Goal: Task Accomplishment & Management: Complete application form

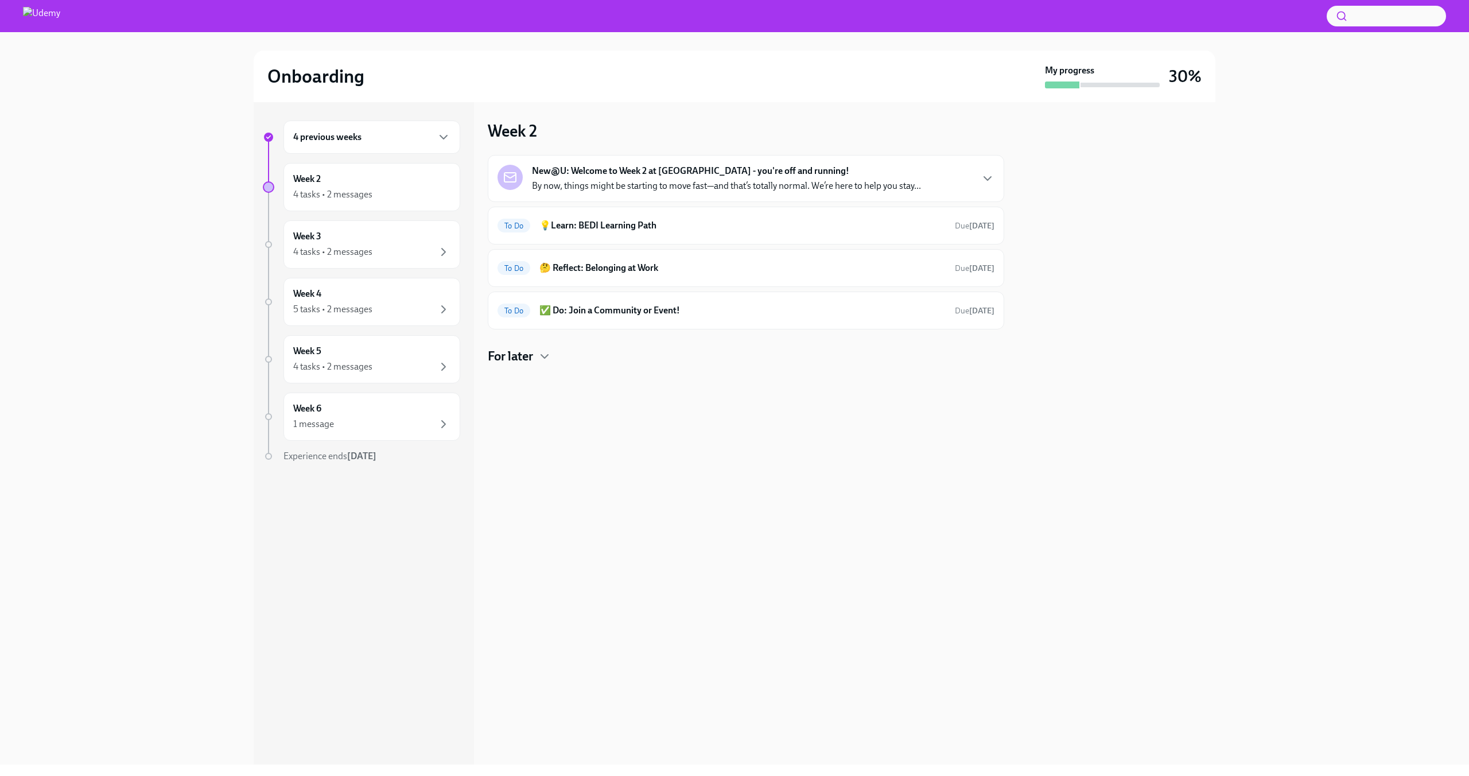
click at [850, 176] on div "New@U: Welcome to Week 2 at [GEOGRAPHIC_DATA] - you're off and running! By now,…" at bounding box center [726, 179] width 389 height 28
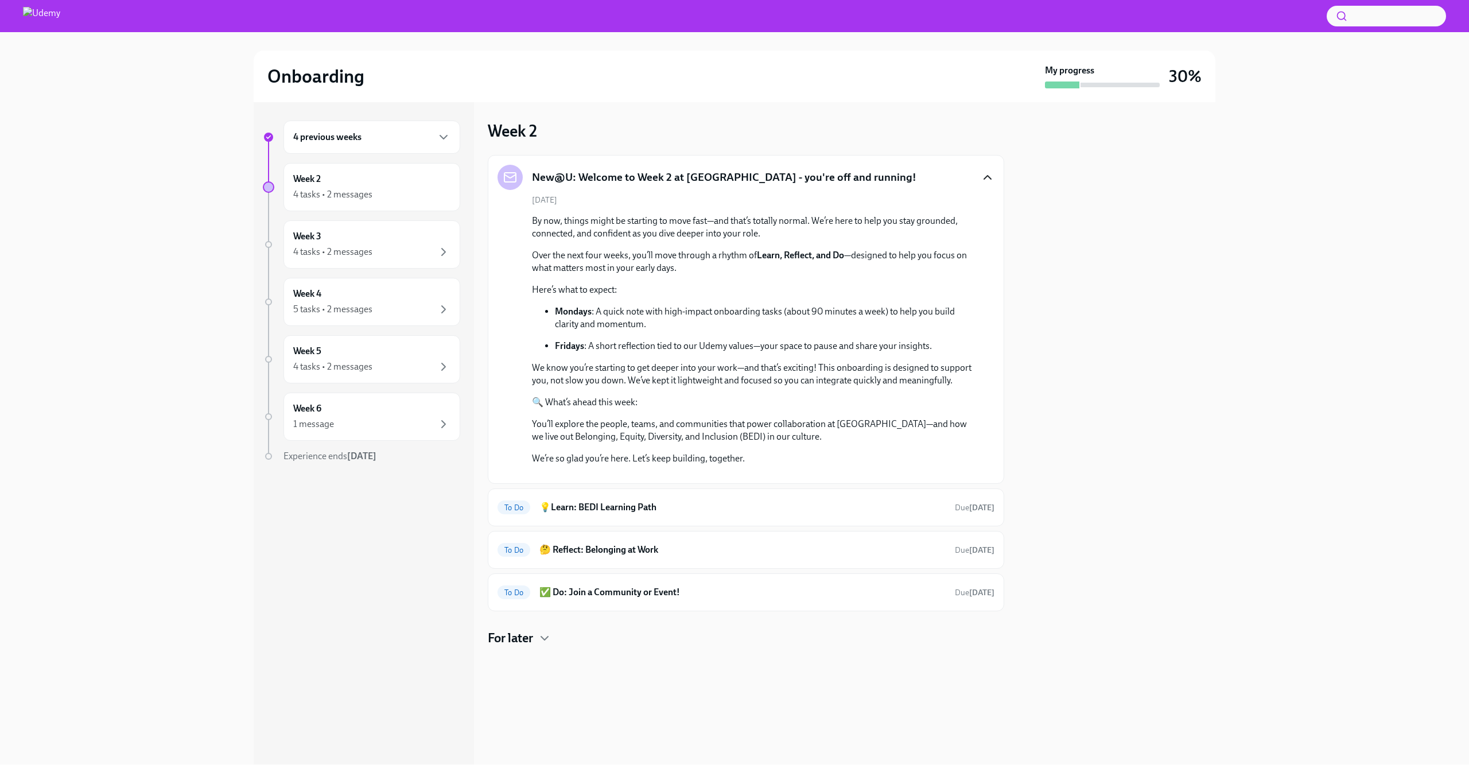
click at [981, 177] on icon "button" at bounding box center [988, 177] width 14 height 14
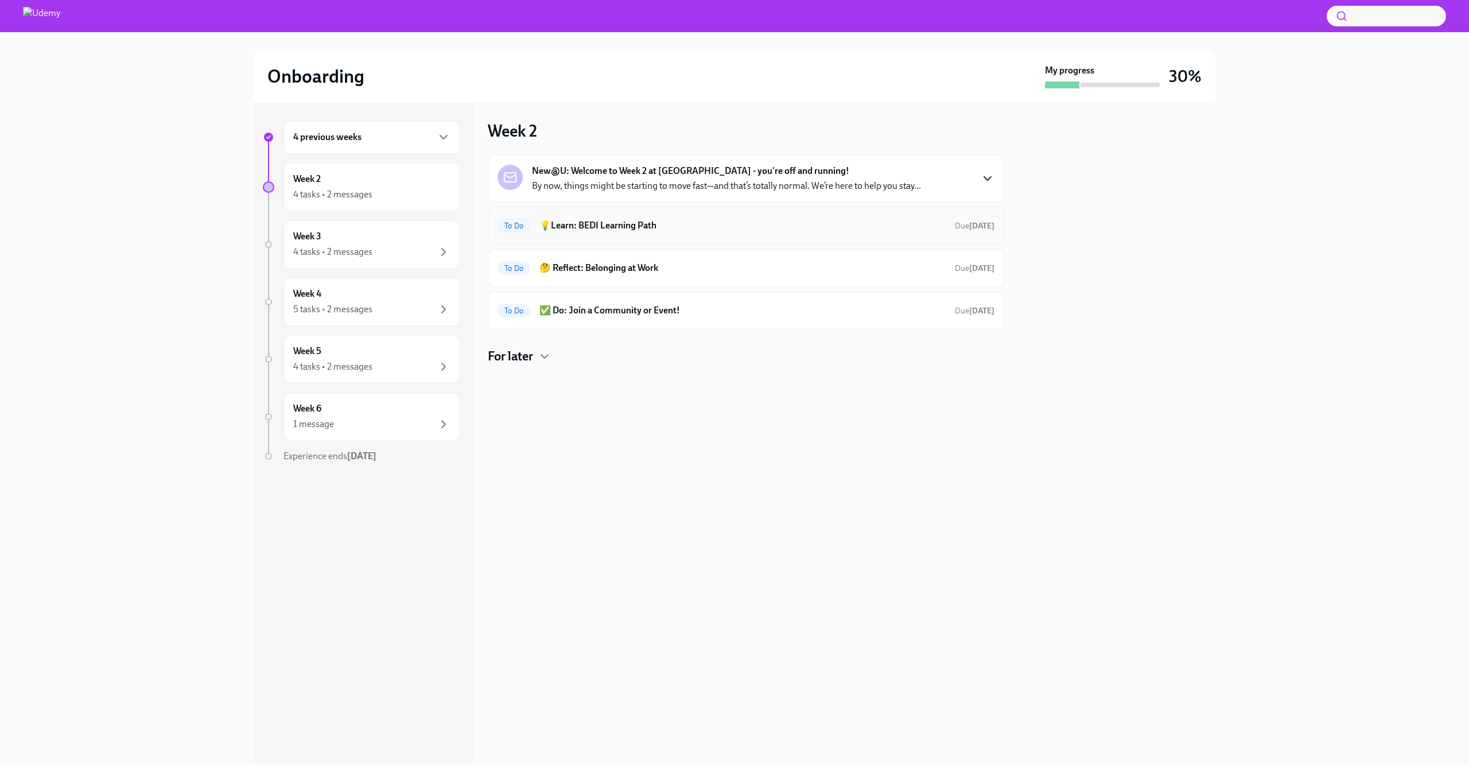
click at [705, 223] on h6 "💡Learn: BEDI Learning Path" at bounding box center [742, 225] width 406 height 13
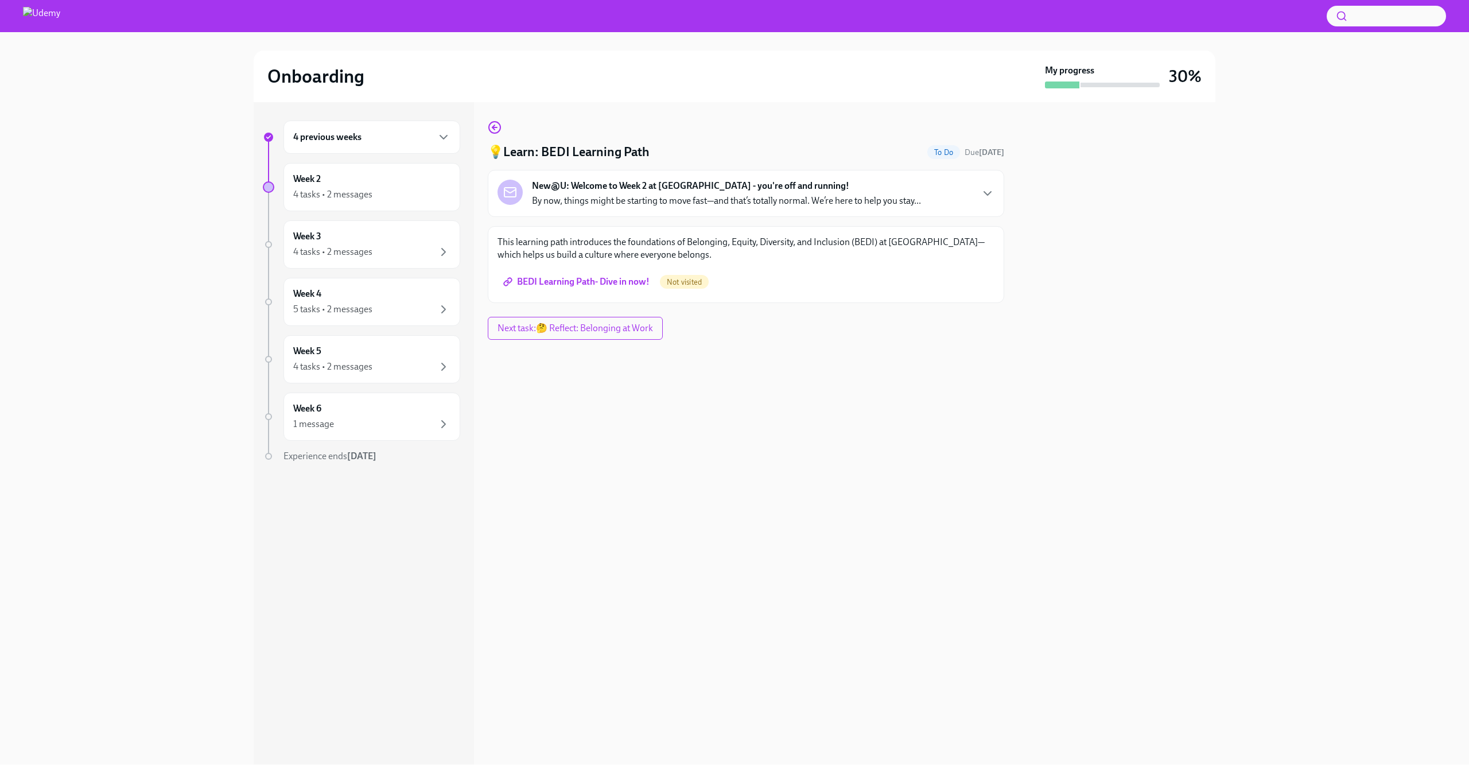
click at [635, 279] on span "BEDI Learning Path- Dive in now!" at bounding box center [577, 281] width 144 height 11
click at [678, 283] on span "Not visited" at bounding box center [684, 282] width 49 height 9
click at [498, 125] on icon "button" at bounding box center [495, 127] width 14 height 14
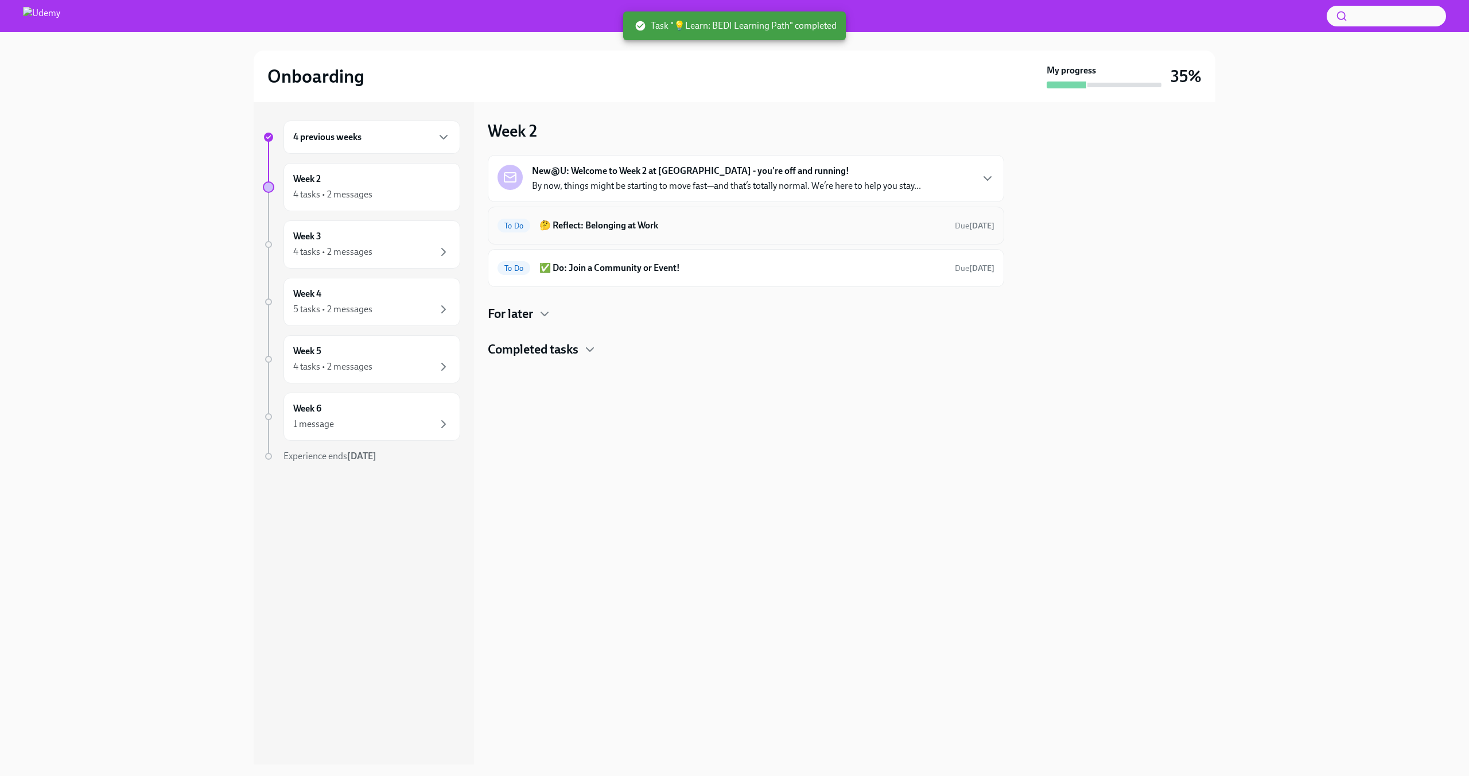
click at [707, 209] on div "To Do 🤔 Reflect: Belonging at Work Due [DATE]" at bounding box center [746, 226] width 516 height 38
click at [705, 221] on h6 "🤔 Reflect: Belonging at Work" at bounding box center [742, 225] width 406 height 13
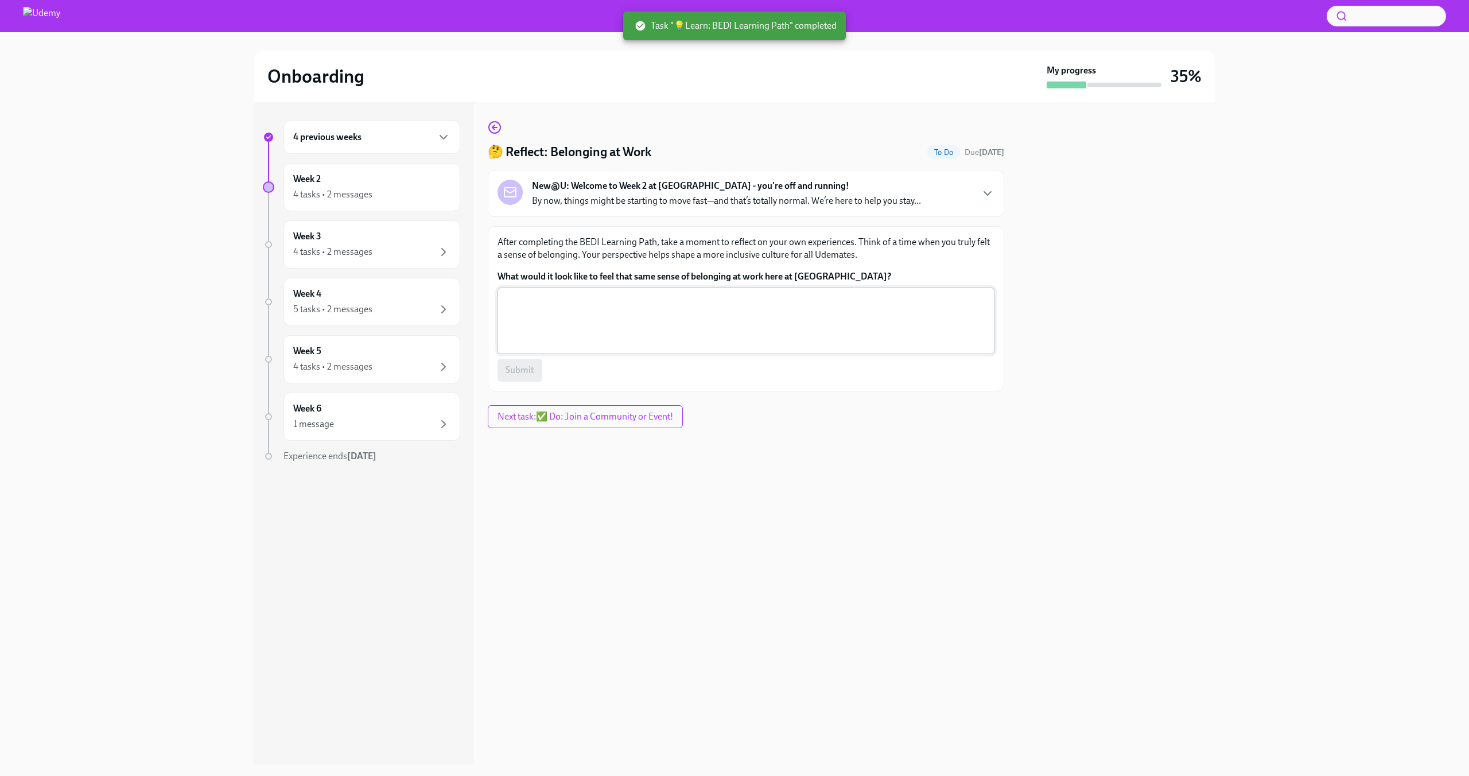
click at [609, 328] on textarea "What would it look like to feel that same sense of belonging at work here at [G…" at bounding box center [745, 320] width 483 height 55
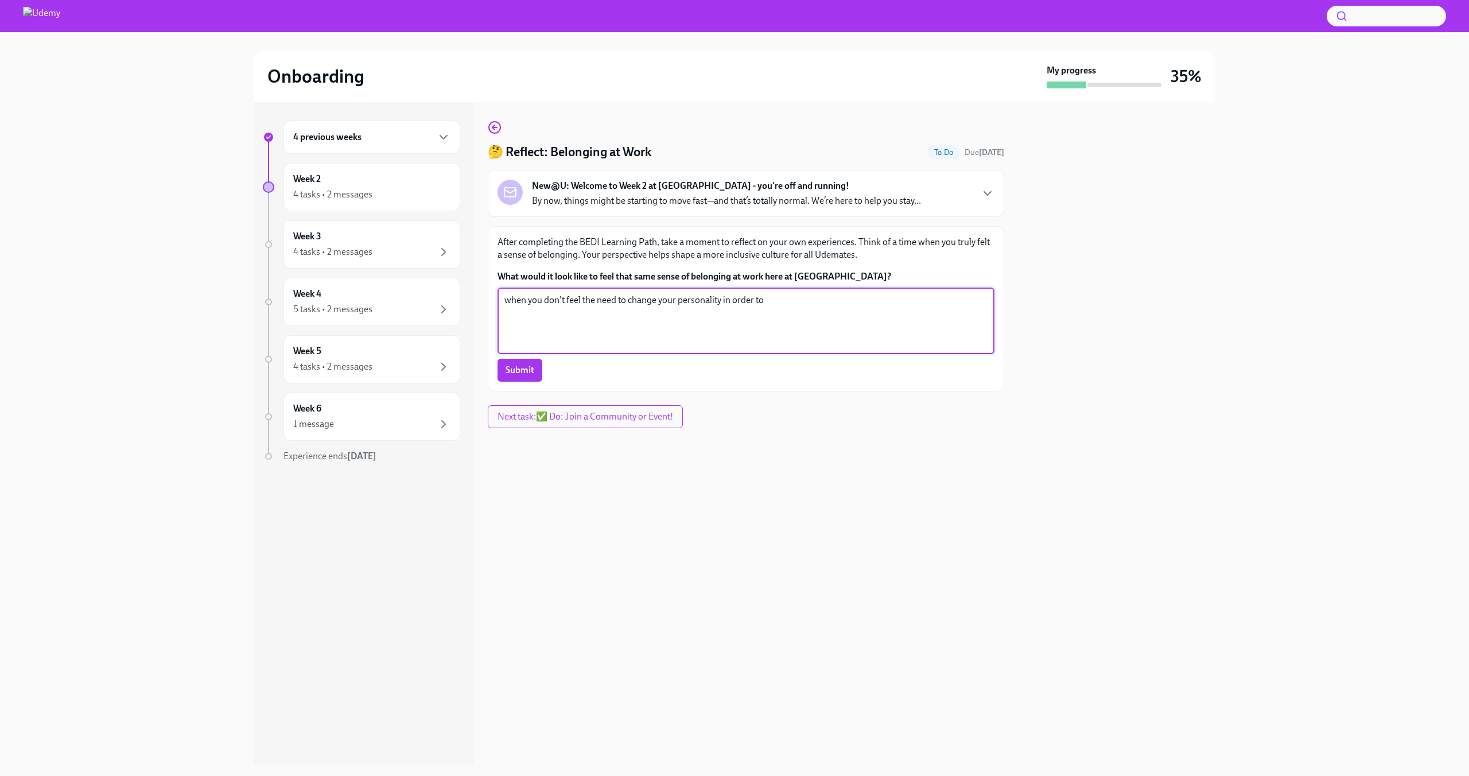
drag, startPoint x: 786, startPoint y: 314, endPoint x: 783, endPoint y: 322, distance: 9.3
click at [725, 314] on textarea "when you don't feel the need to change your personality in order to" at bounding box center [745, 320] width 483 height 55
click at [509, 313] on textarea "when you don't feel the need to change your personality to fit in." at bounding box center [745, 320] width 483 height 55
click at [825, 315] on textarea "When you don't feel the need to change your personality to fit in." at bounding box center [745, 320] width 483 height 55
type textarea "When you don't feel the need to change your personality to fit in. it's not jus…"
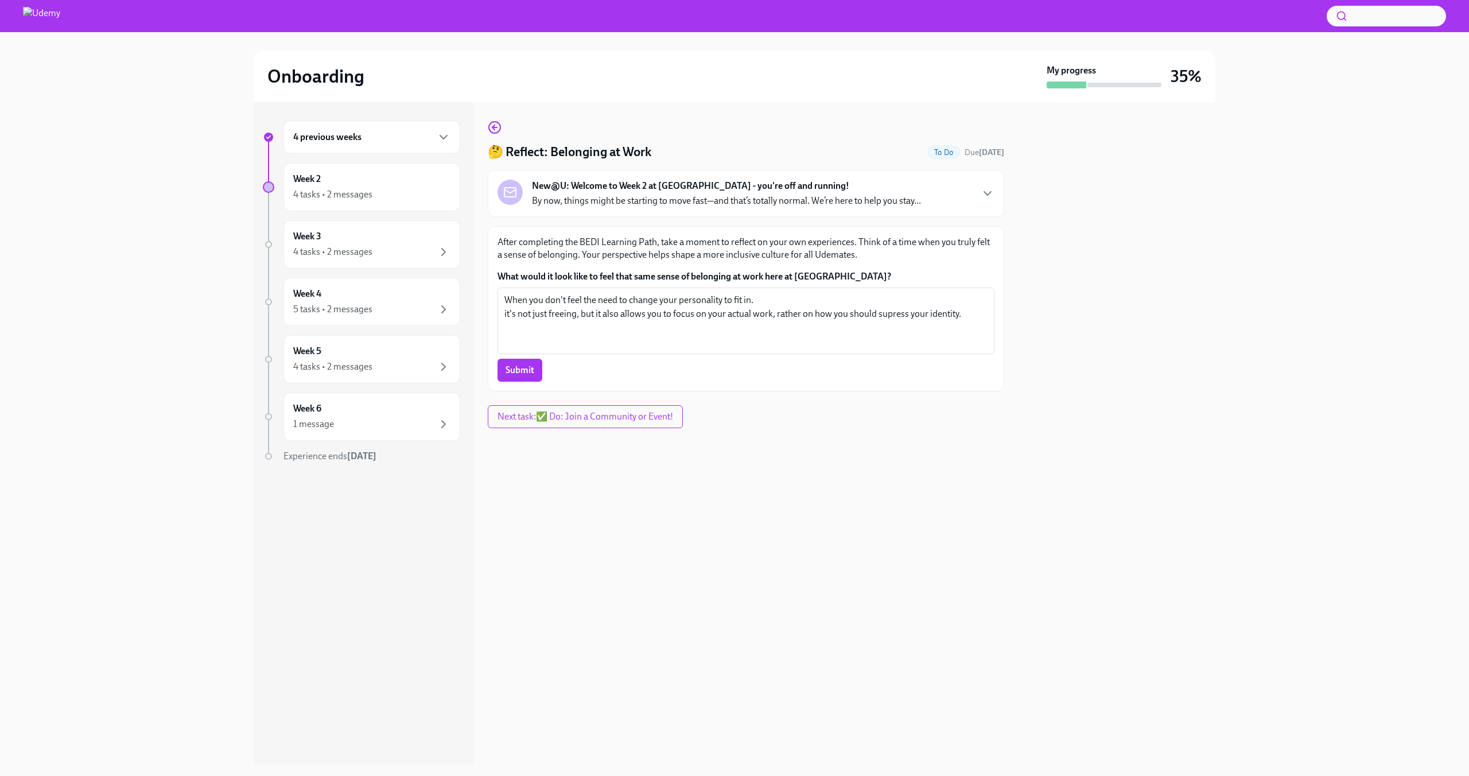
click at [525, 370] on span "Submit" at bounding box center [519, 369] width 29 height 11
click at [491, 126] on icon "button" at bounding box center [495, 127] width 14 height 14
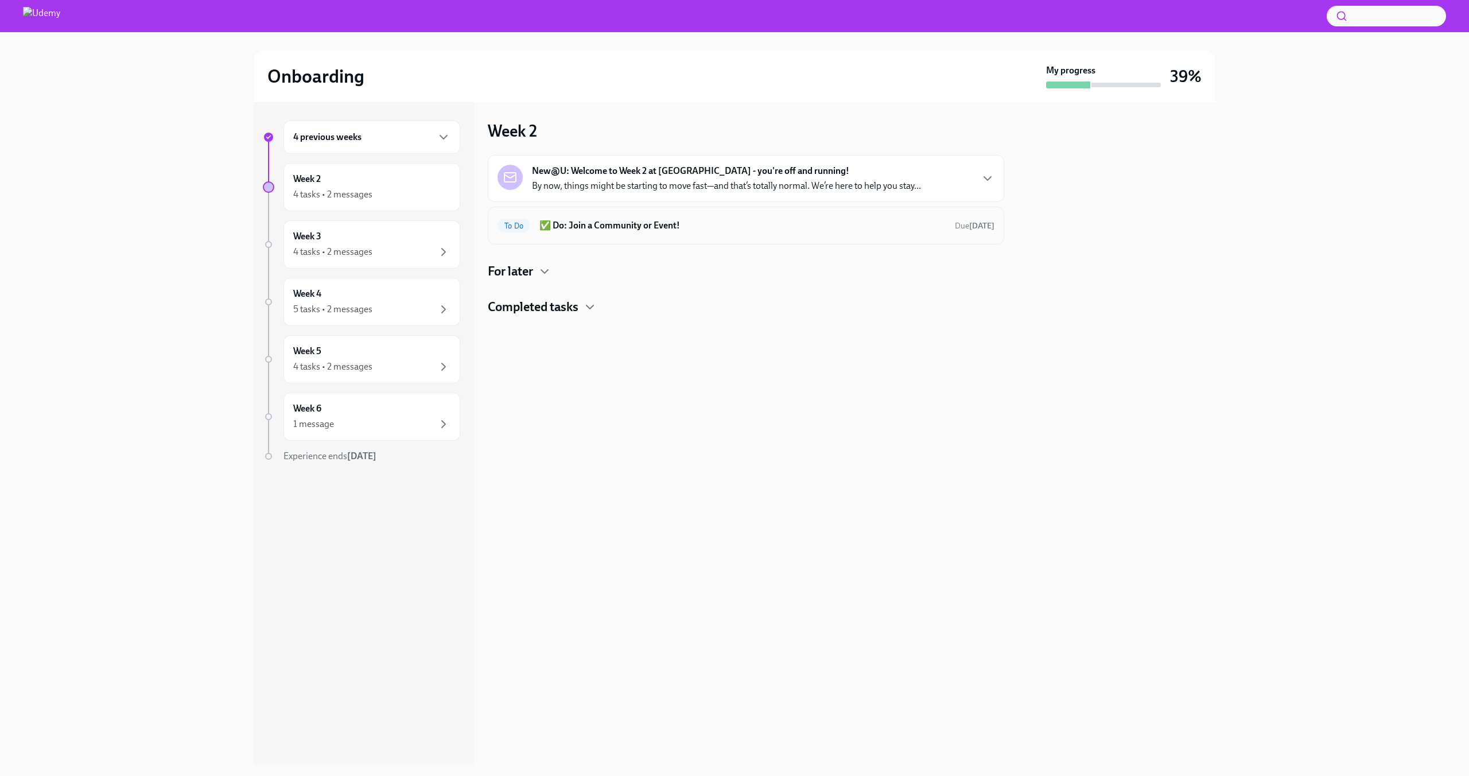
click at [644, 230] on h6 "✅ Do: Join a Community or Event!" at bounding box center [742, 225] width 406 height 13
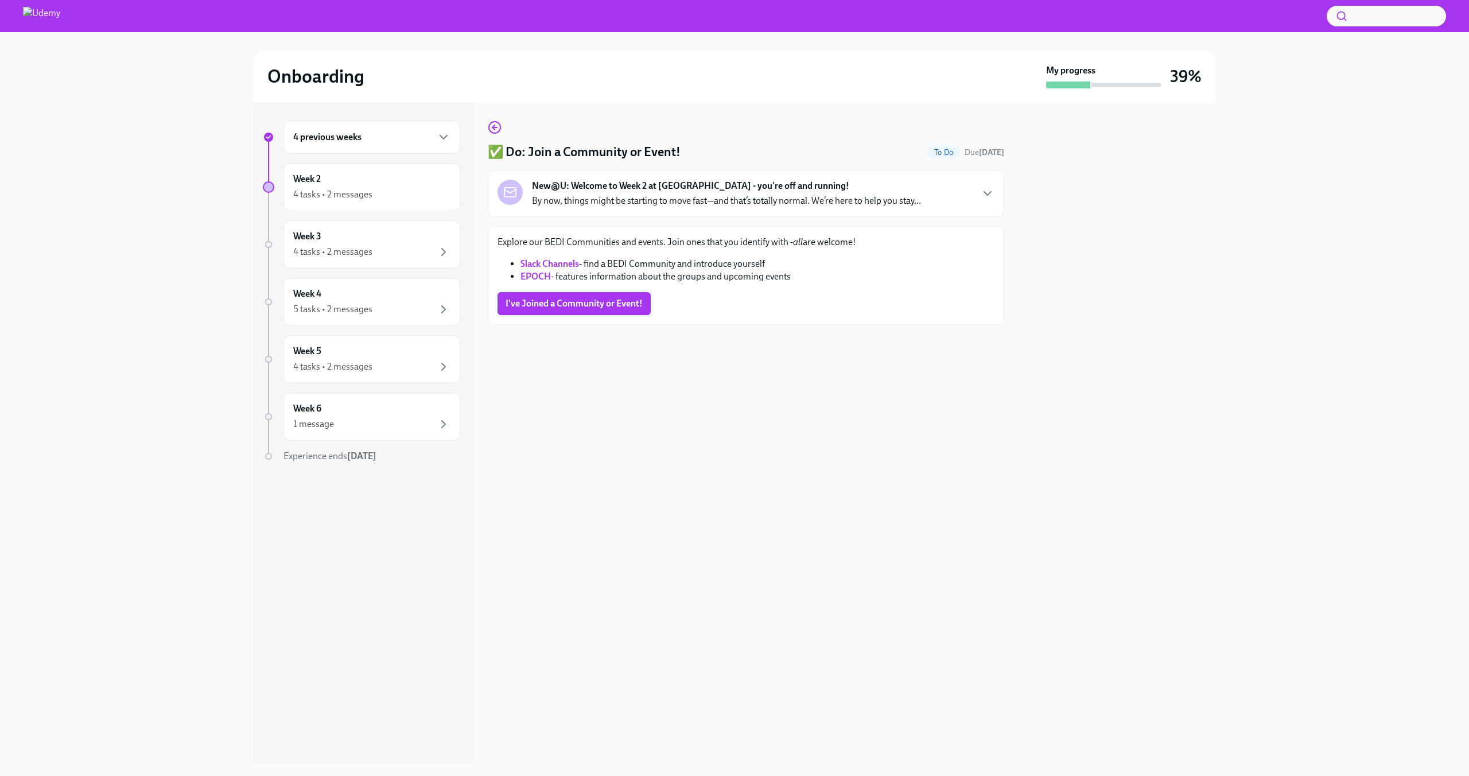
click at [595, 301] on span "I've Joined a Community or Event!" at bounding box center [573, 303] width 137 height 11
click at [500, 127] on circle "button" at bounding box center [494, 127] width 11 height 11
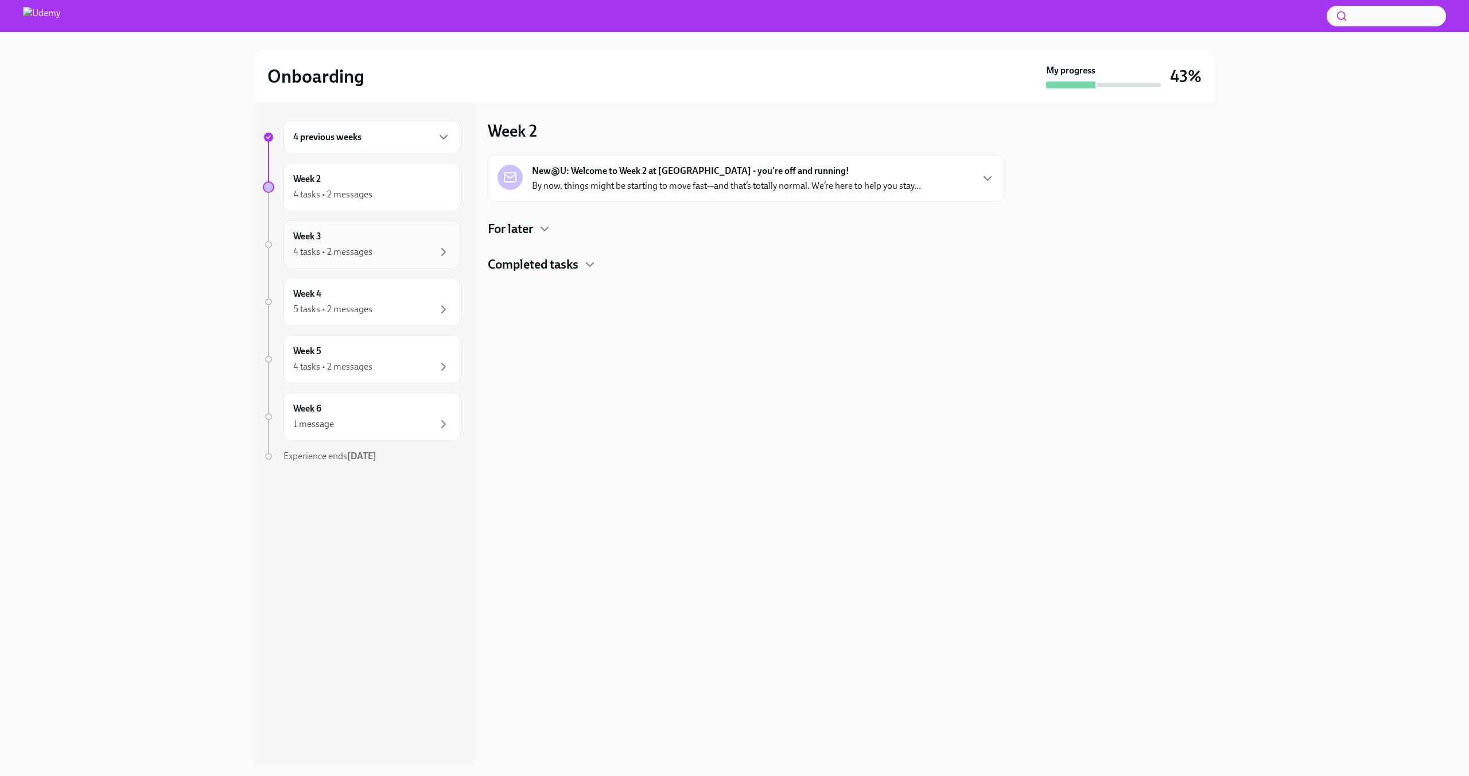
click at [353, 255] on div "4 tasks • 2 messages" at bounding box center [332, 252] width 79 height 13
